Goal: Task Accomplishment & Management: Use online tool/utility

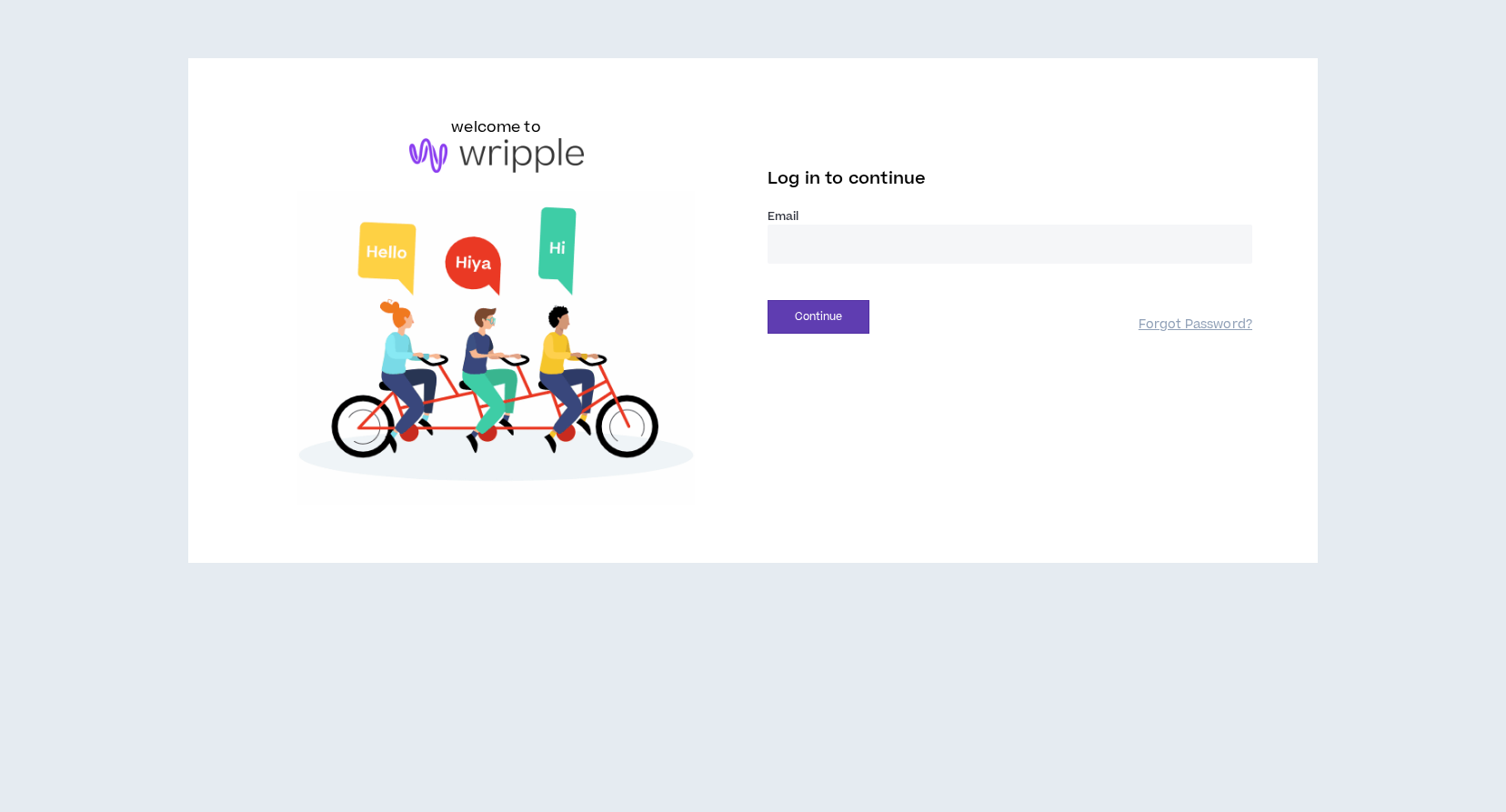
type input "**********"
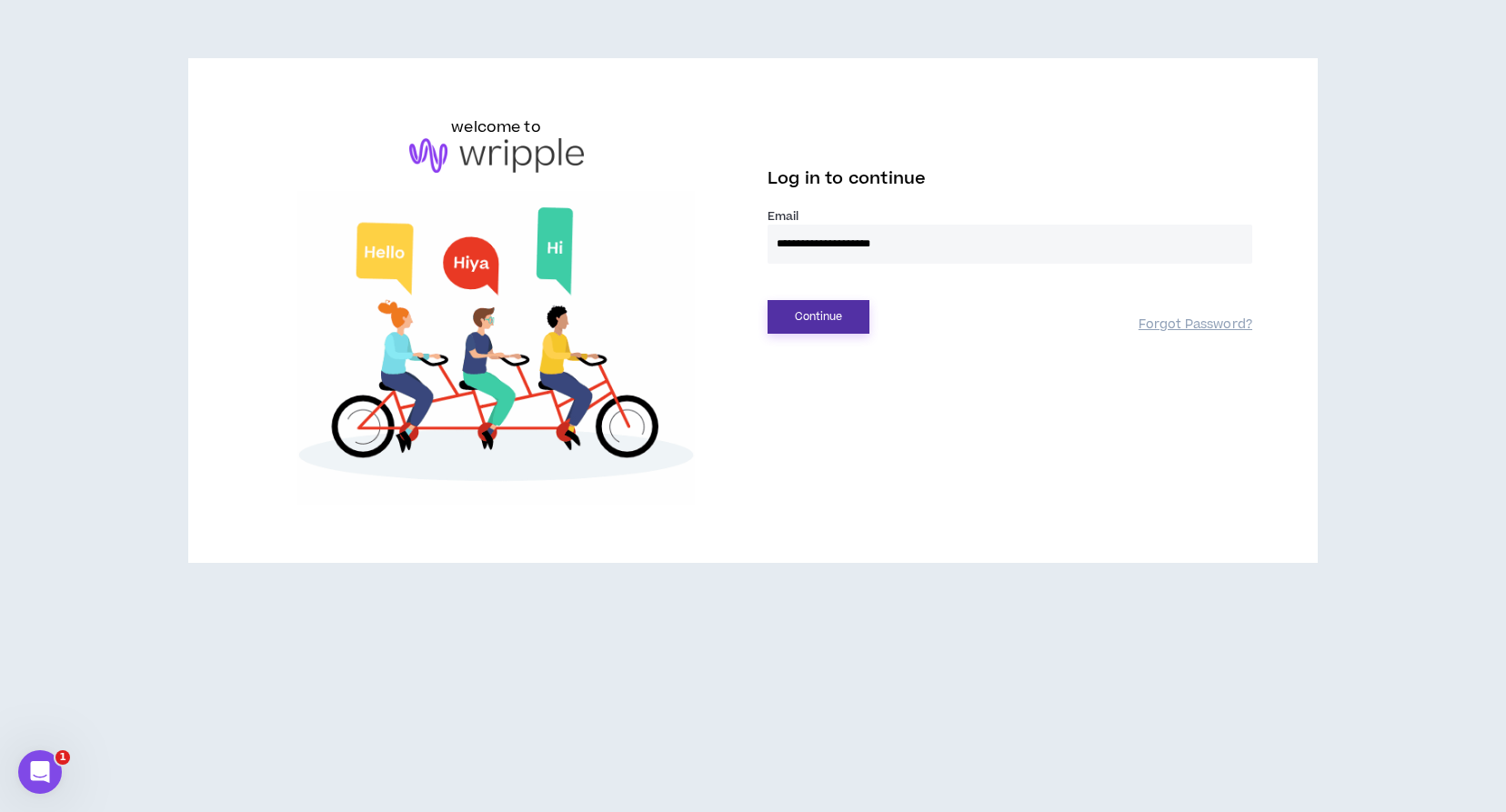
click at [832, 319] on button "Continue" at bounding box center [819, 316] width 102 height 33
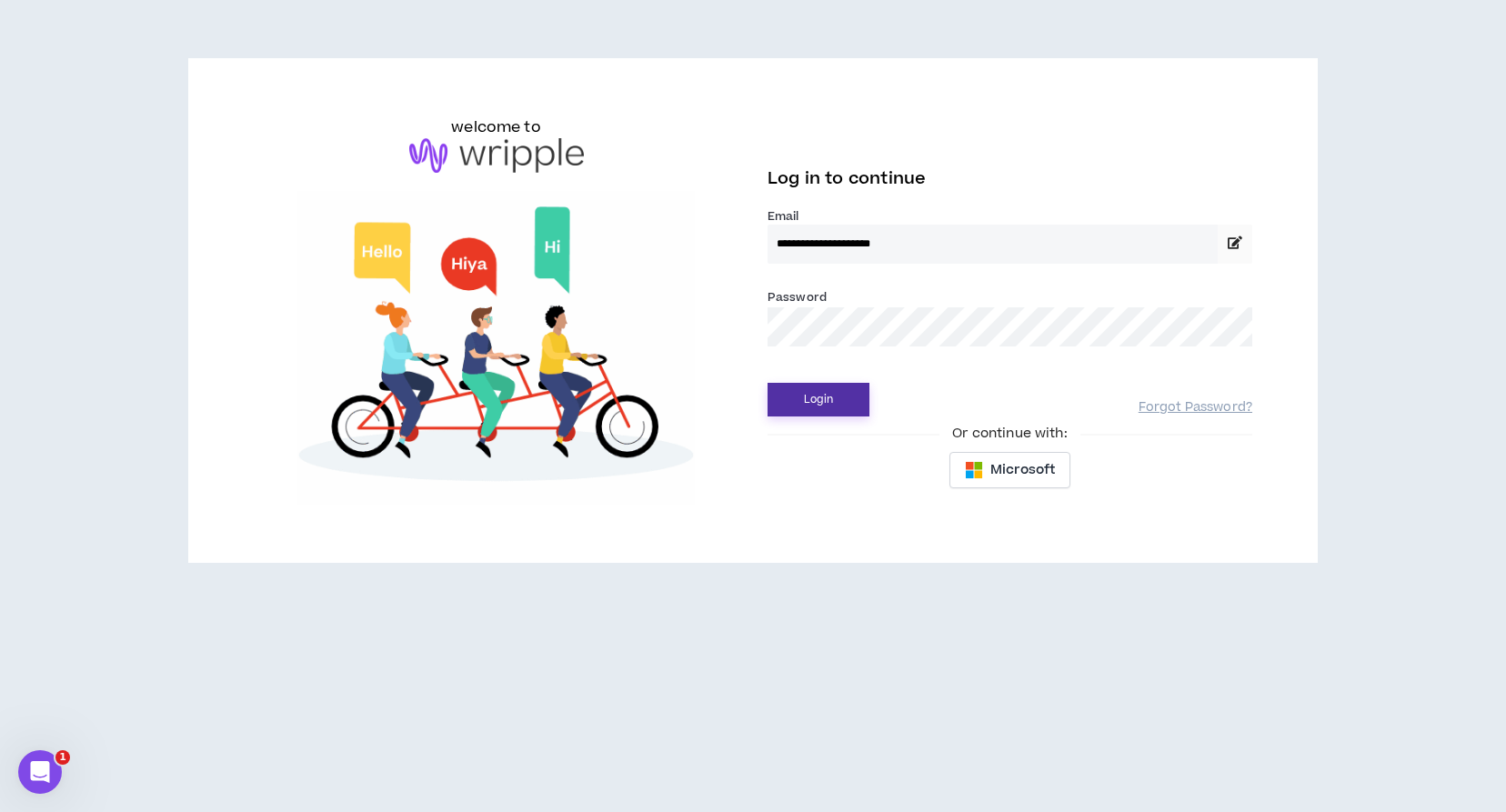
click at [826, 392] on button "Login" at bounding box center [819, 400] width 102 height 33
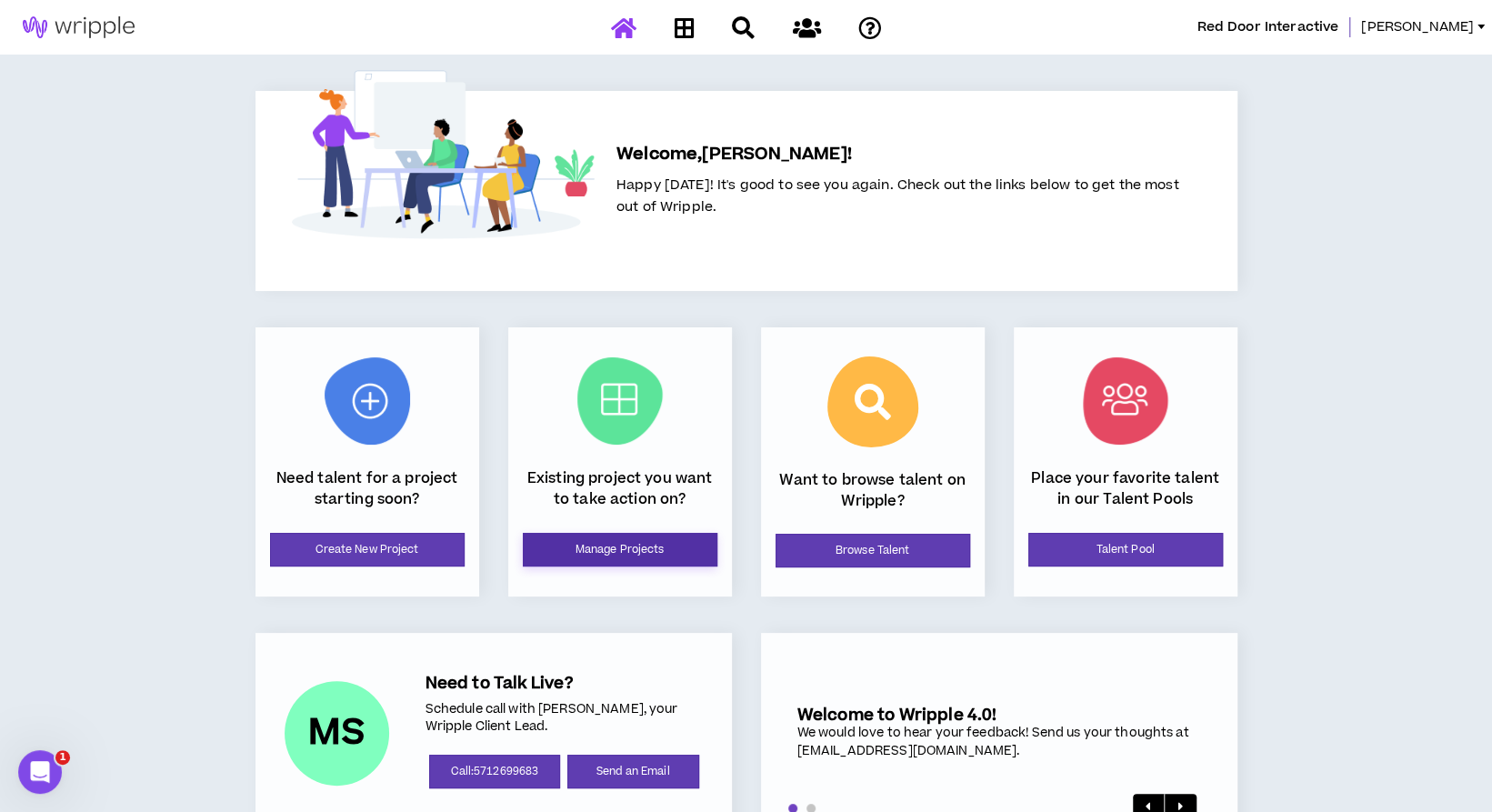
click at [659, 547] on link "Manage Projects" at bounding box center [620, 549] width 194 height 33
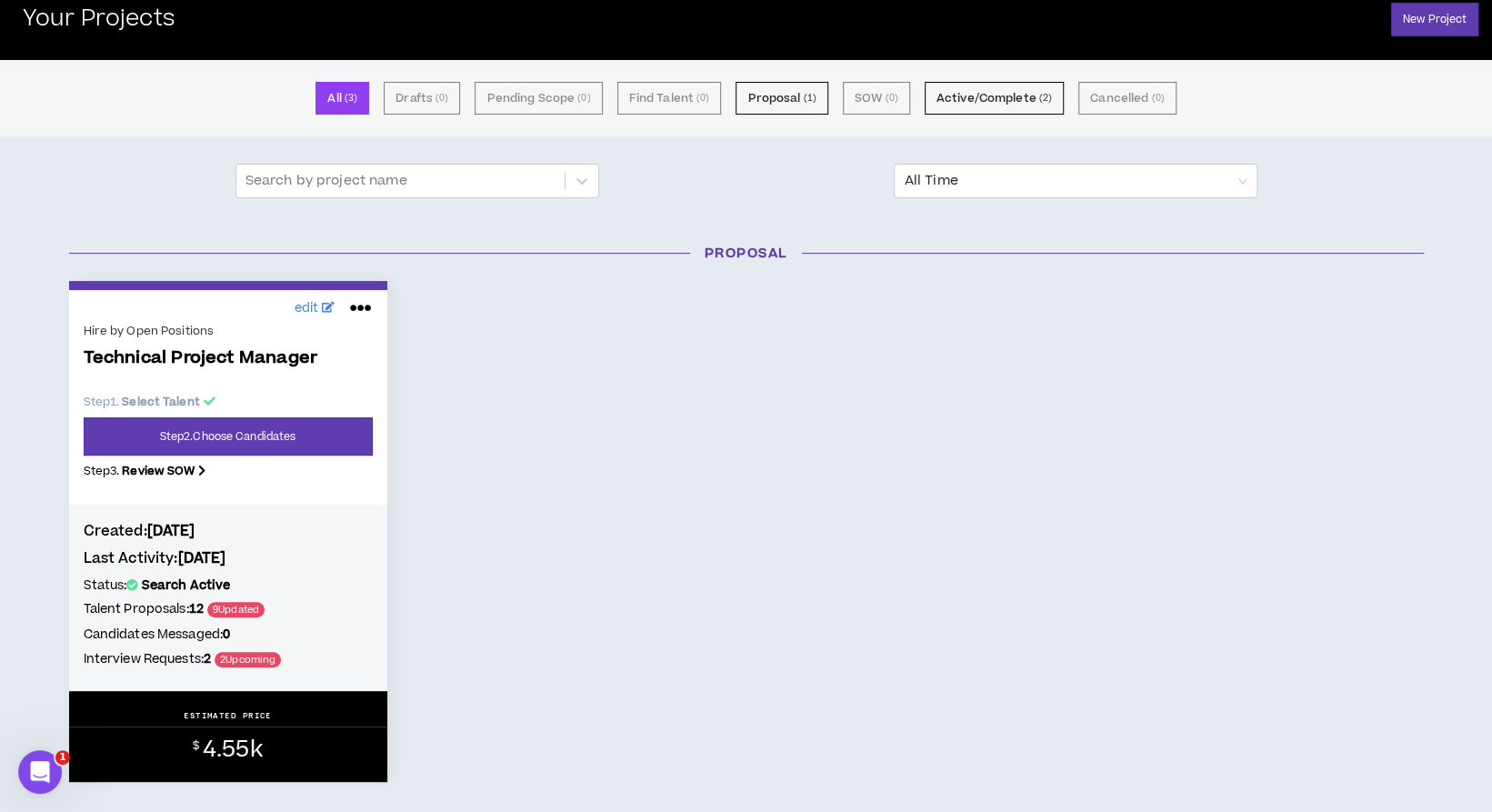
scroll to position [78, 0]
click at [302, 430] on link "Step 2 . Choose Candidates" at bounding box center [228, 435] width 290 height 38
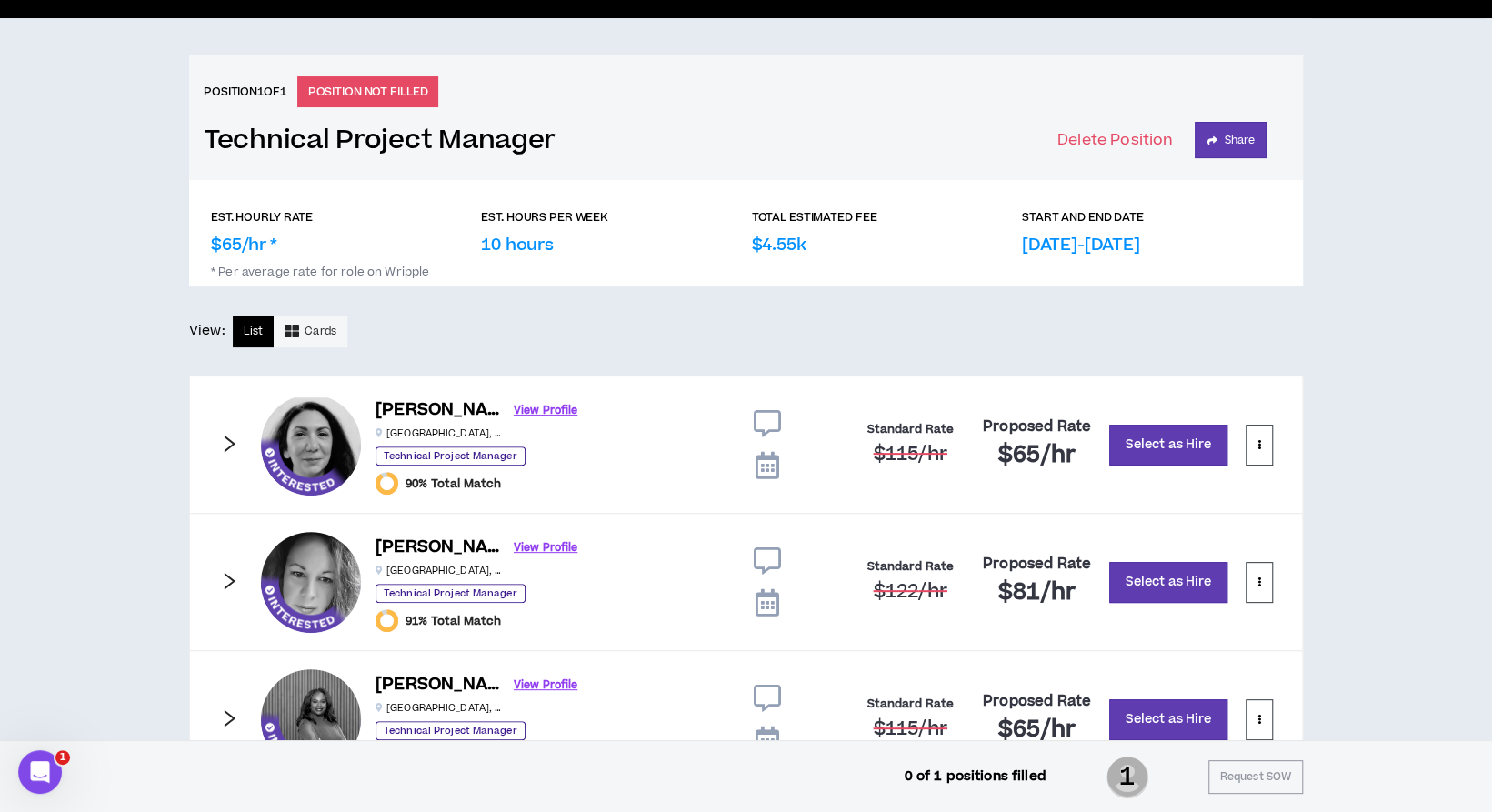
scroll to position [128, 0]
click at [1087, 349] on div "EST. HOURLY RATE $65/hr * EST. HOURS PER WEEK 10 hours TOTAL ESTIMATED FEE $4.5…" at bounding box center [746, 484] width 1114 height 608
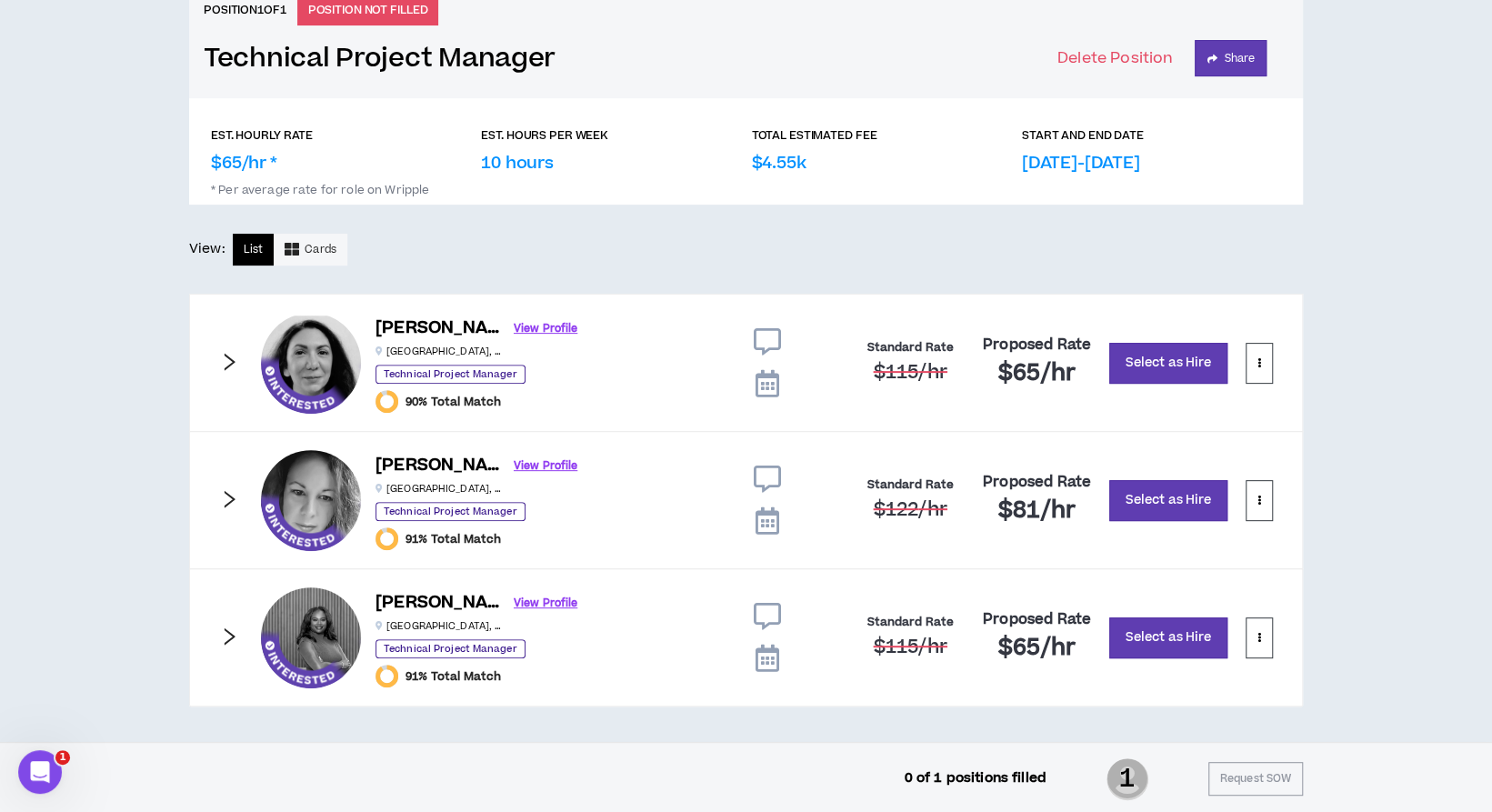
click at [222, 630] on icon "right" at bounding box center [229, 636] width 20 height 20
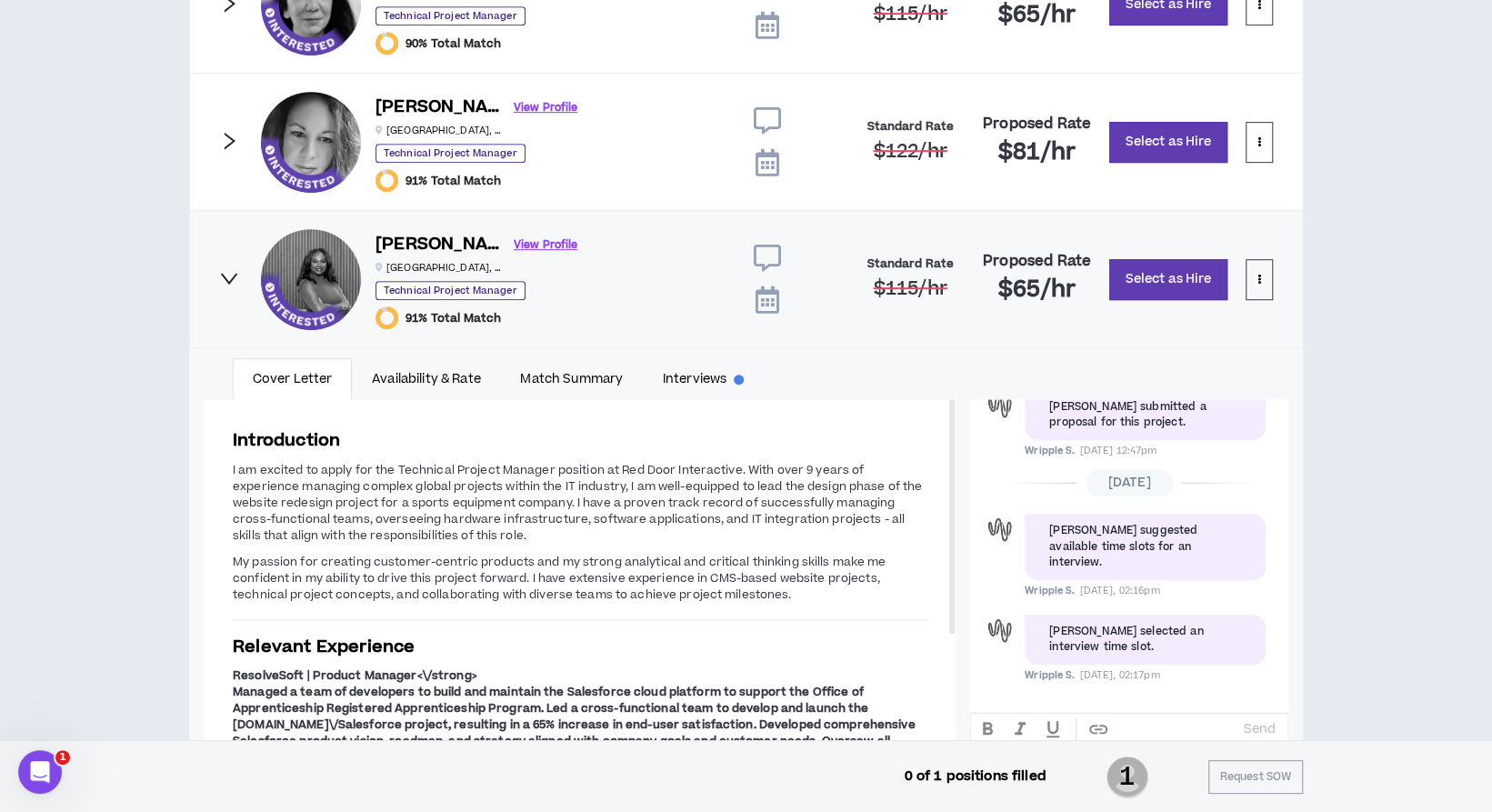
scroll to position [589, 0]
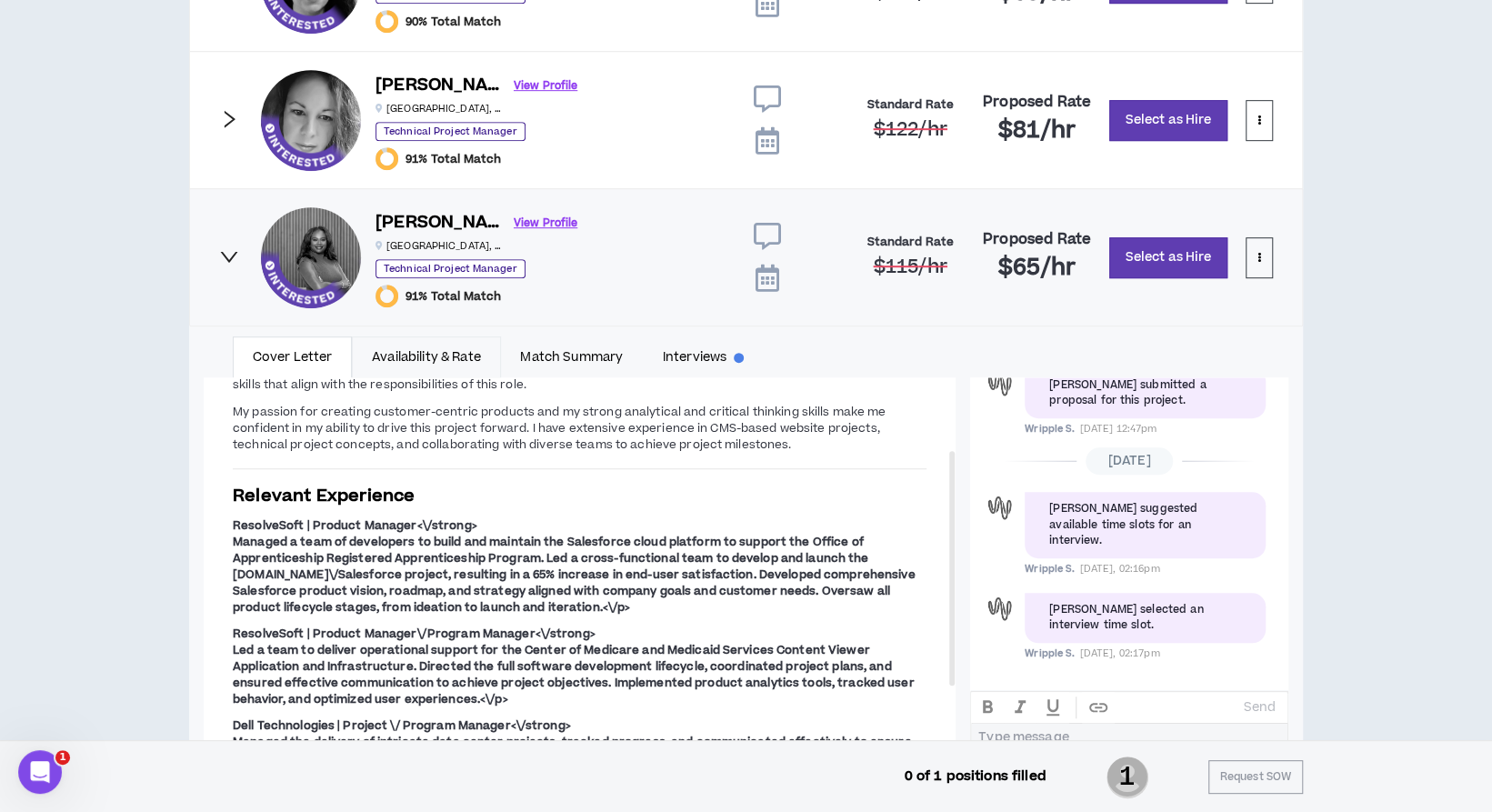
click at [475, 352] on link "Availability & Rate" at bounding box center [425, 357] width 148 height 42
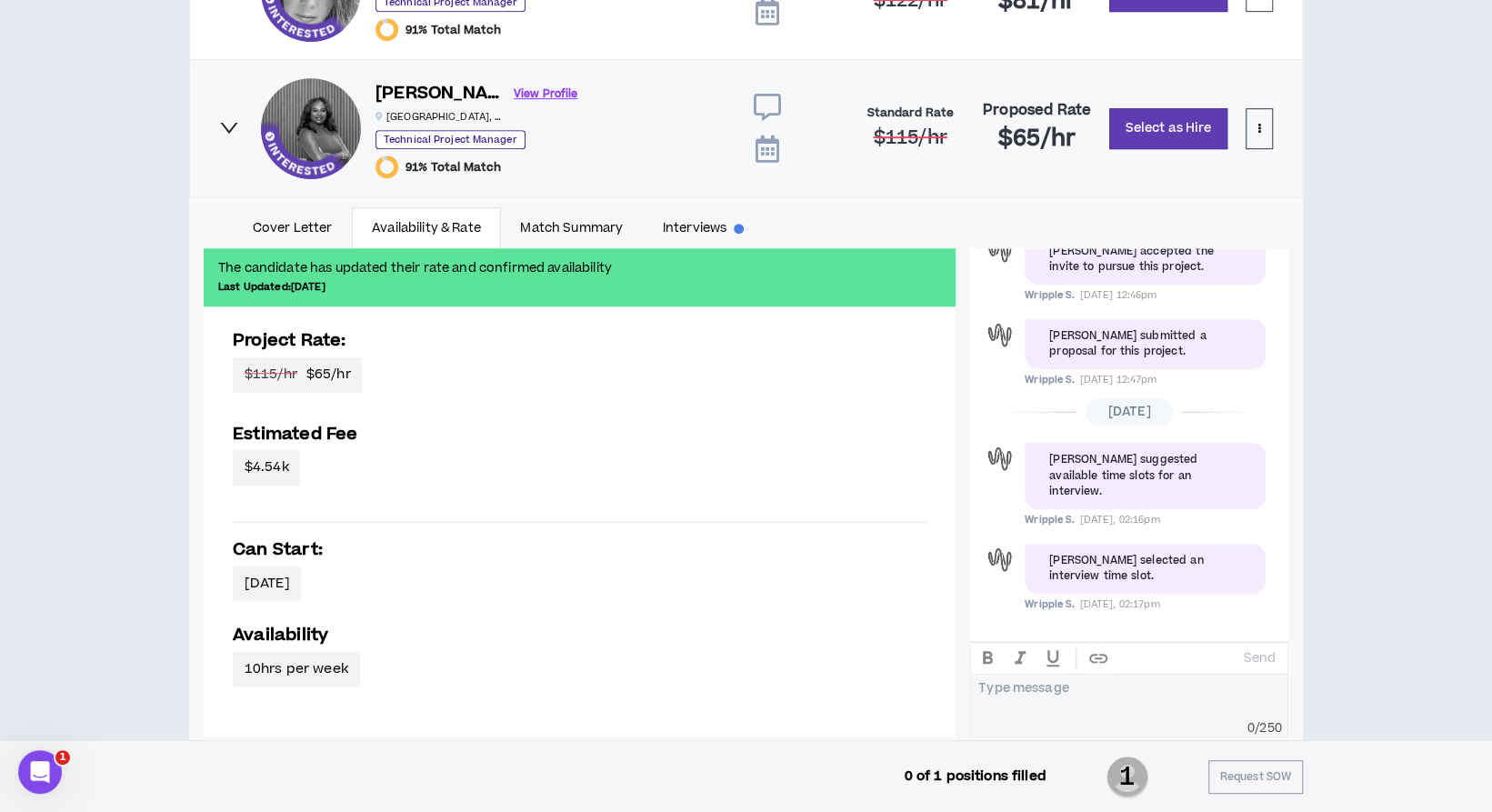
scroll to position [713, 0]
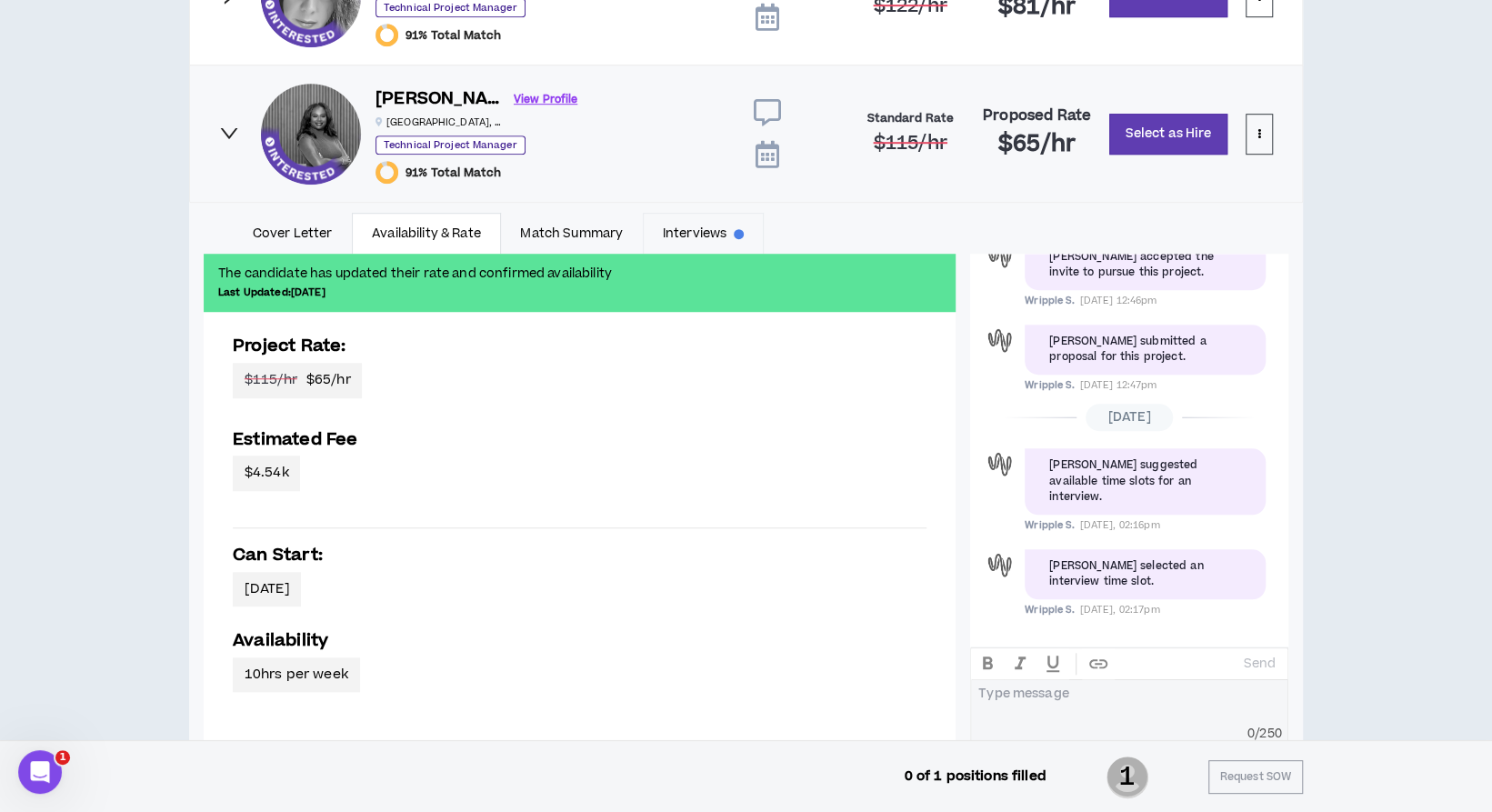
click at [677, 236] on link "Interviews" at bounding box center [703, 233] width 121 height 42
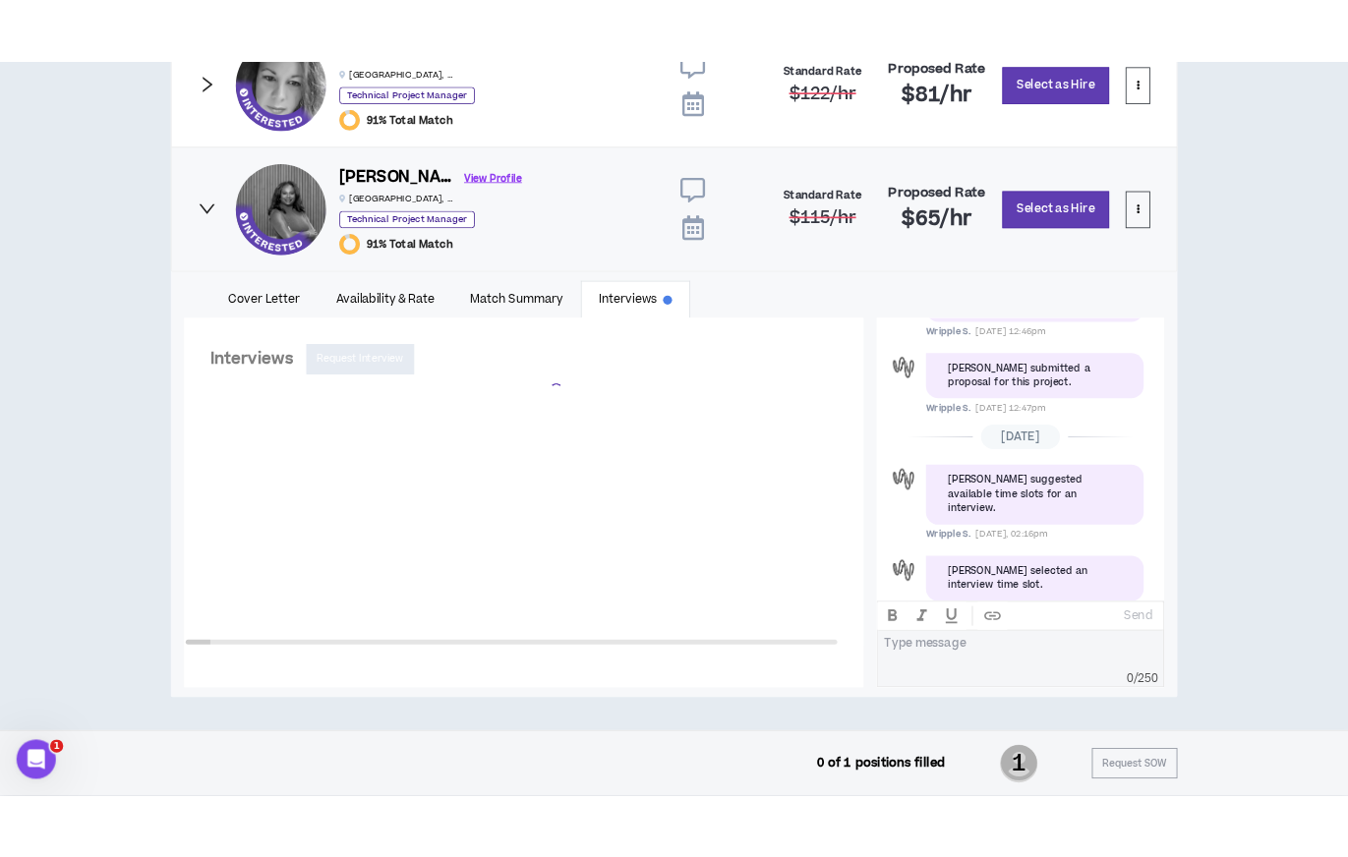
scroll to position [321, 0]
